Goal: Task Accomplishment & Management: Manage account settings

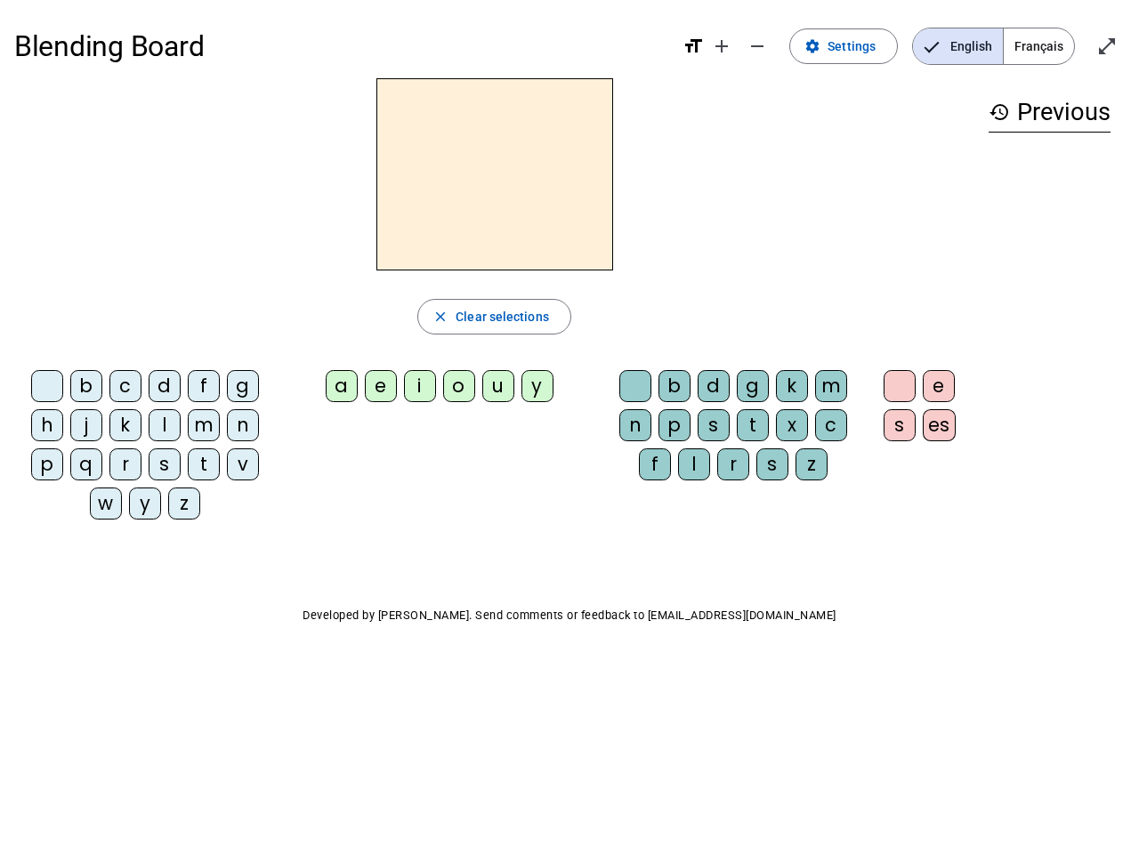
click at [723, 46] on mat-icon "add" at bounding box center [721, 46] width 21 height 21
click at [758, 46] on div "Blending Board format_size add remove settings Settings English Français open_i…" at bounding box center [569, 46] width 1111 height 64
click at [845, 46] on span "Settings" at bounding box center [852, 46] width 48 height 21
click at [958, 46] on span "English" at bounding box center [958, 46] width 90 height 36
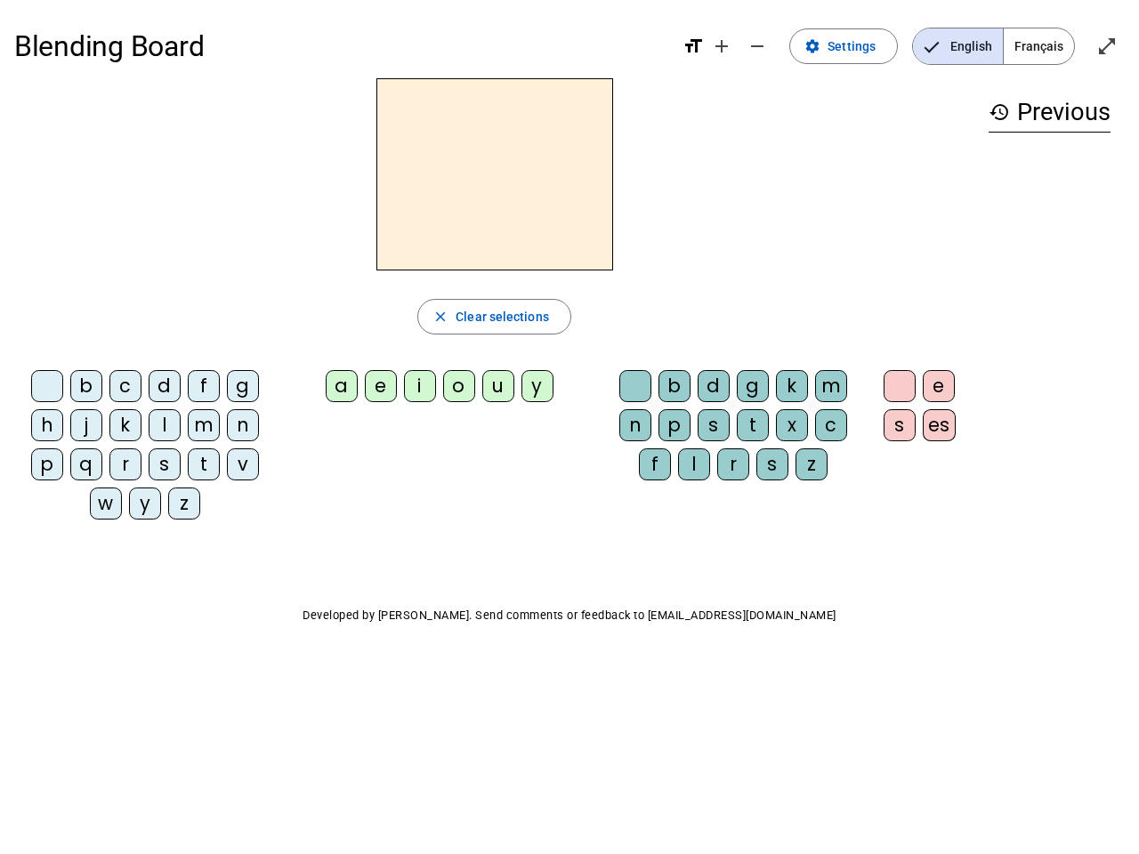
click at [1039, 46] on span "Français" at bounding box center [1039, 46] width 70 height 36
click at [1107, 46] on span "Enter full screen" at bounding box center [1107, 46] width 43 height 43
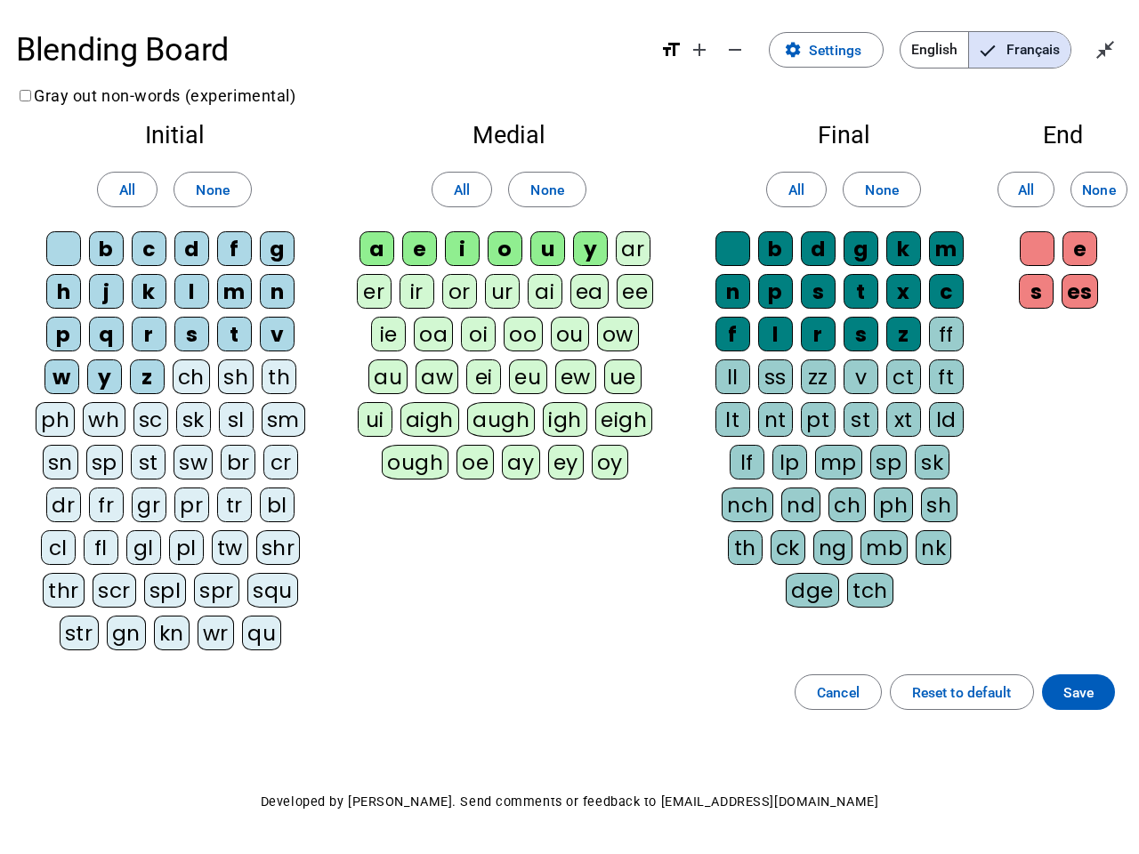
click at [494, 317] on letter-bubble "oi" at bounding box center [482, 338] width 43 height 43
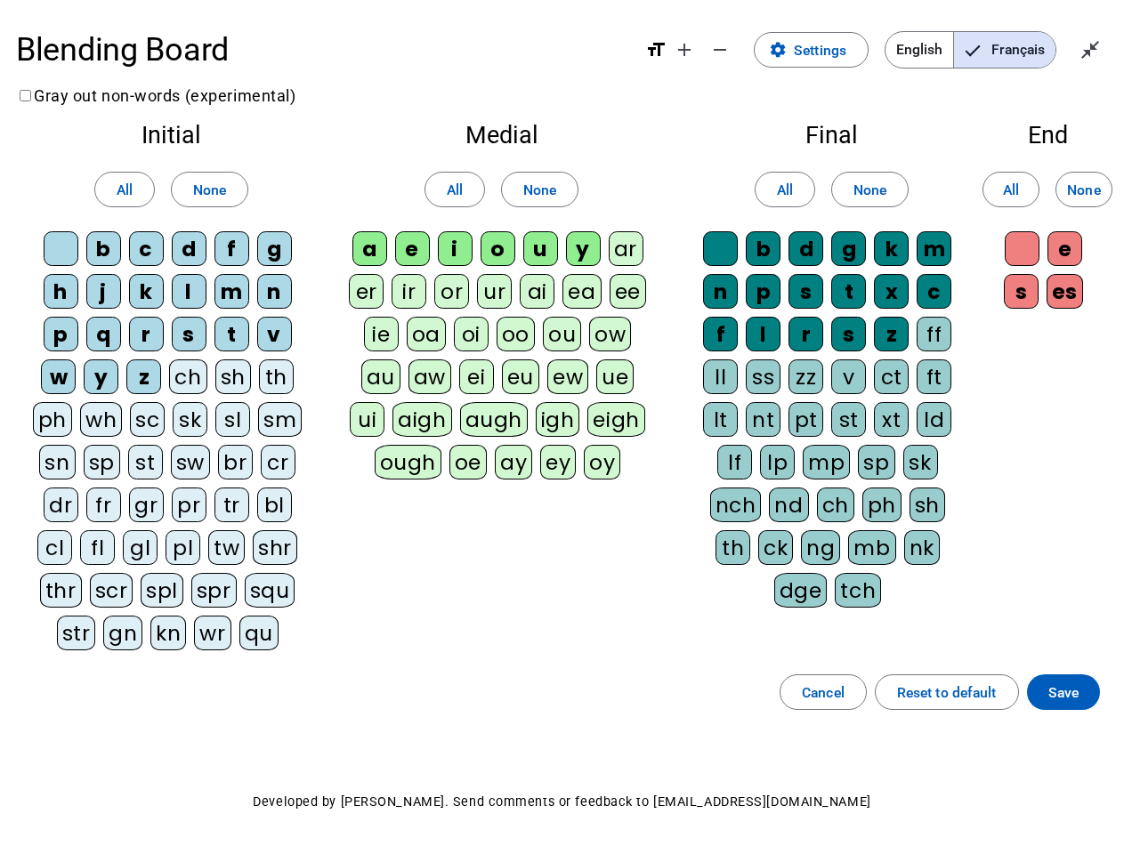
click at [51, 390] on div "w" at bounding box center [58, 377] width 35 height 35
